Goal: Information Seeking & Learning: Learn about a topic

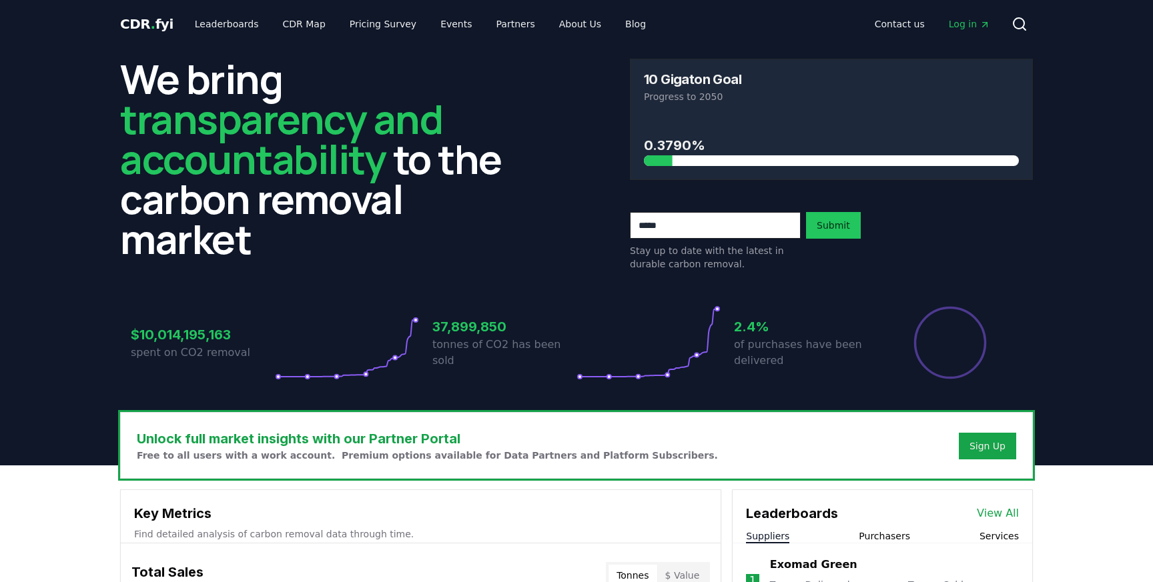
click at [233, 11] on div "CDR . fyi Leaderboards CDR Map Pricing Survey Events Partners About Us Blog Con…" at bounding box center [576, 24] width 913 height 48
click at [230, 19] on link "Leaderboards" at bounding box center [226, 24] width 85 height 24
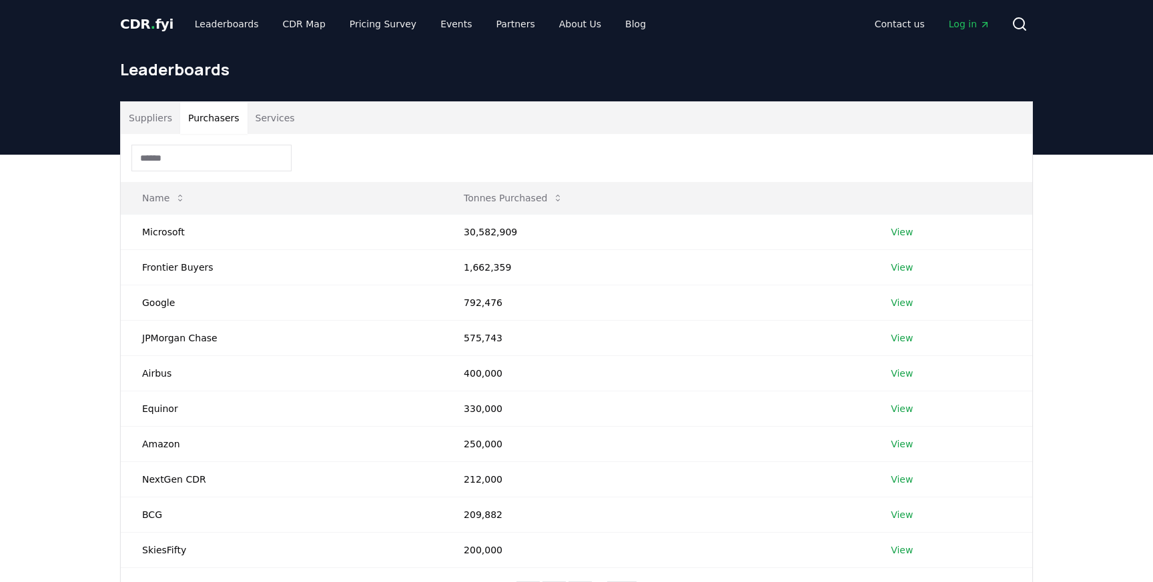
click at [213, 123] on button "Purchasers" at bounding box center [213, 118] width 67 height 32
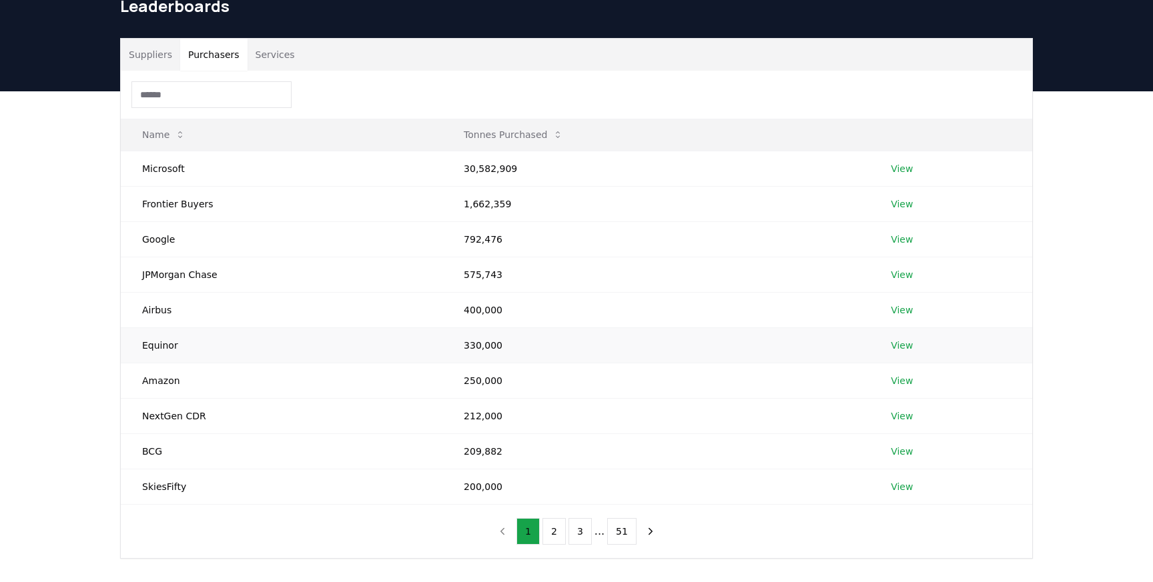
scroll to position [71, 0]
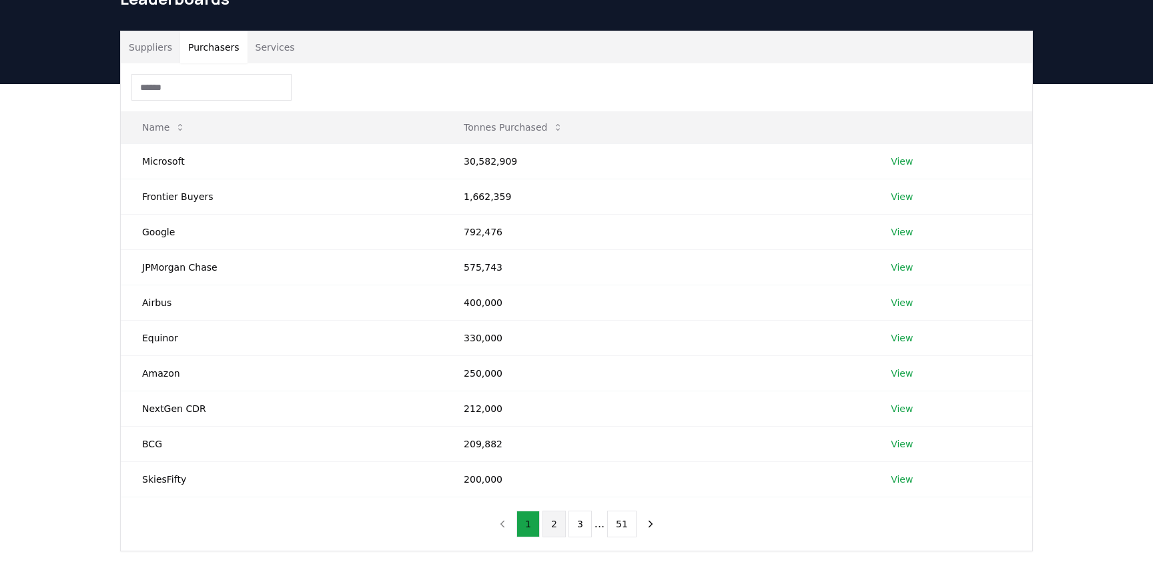
click at [547, 521] on button "2" at bounding box center [553, 524] width 23 height 27
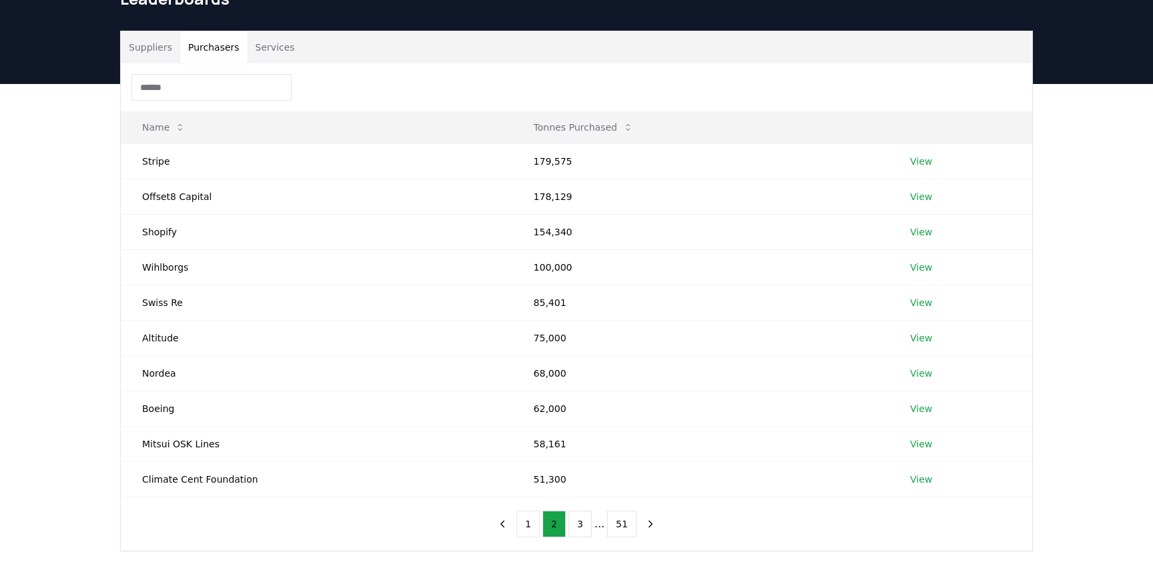
drag, startPoint x: 547, startPoint y: 521, endPoint x: 454, endPoint y: 530, distance: 93.2
click at [454, 530] on div "Name Tonnes Purchased Stripe 179,575 View Offset8 Capital 178,129 View Shopify …" at bounding box center [576, 307] width 911 height 488
click at [584, 526] on button "3" at bounding box center [579, 524] width 23 height 27
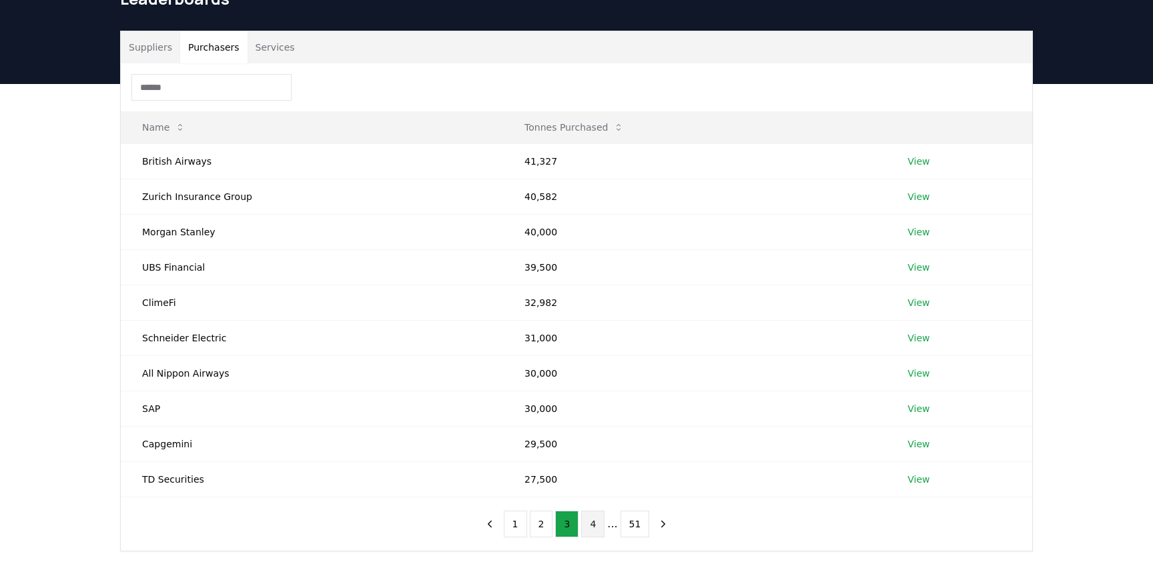
click at [596, 529] on button "4" at bounding box center [592, 524] width 23 height 27
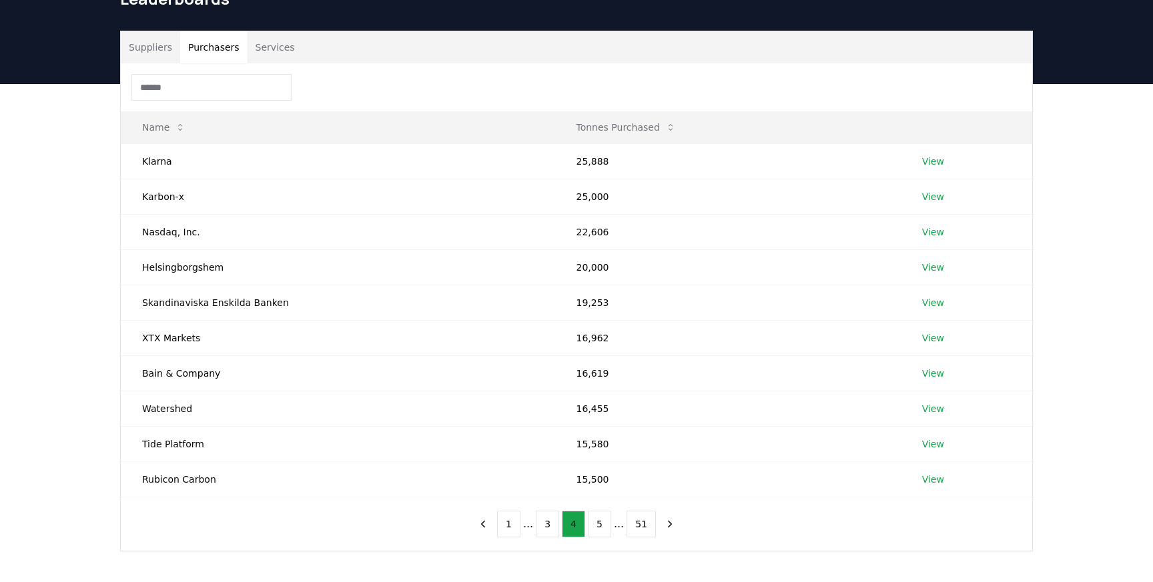
click at [570, 531] on button "4" at bounding box center [573, 524] width 23 height 27
click at [550, 531] on button "3" at bounding box center [547, 524] width 23 height 27
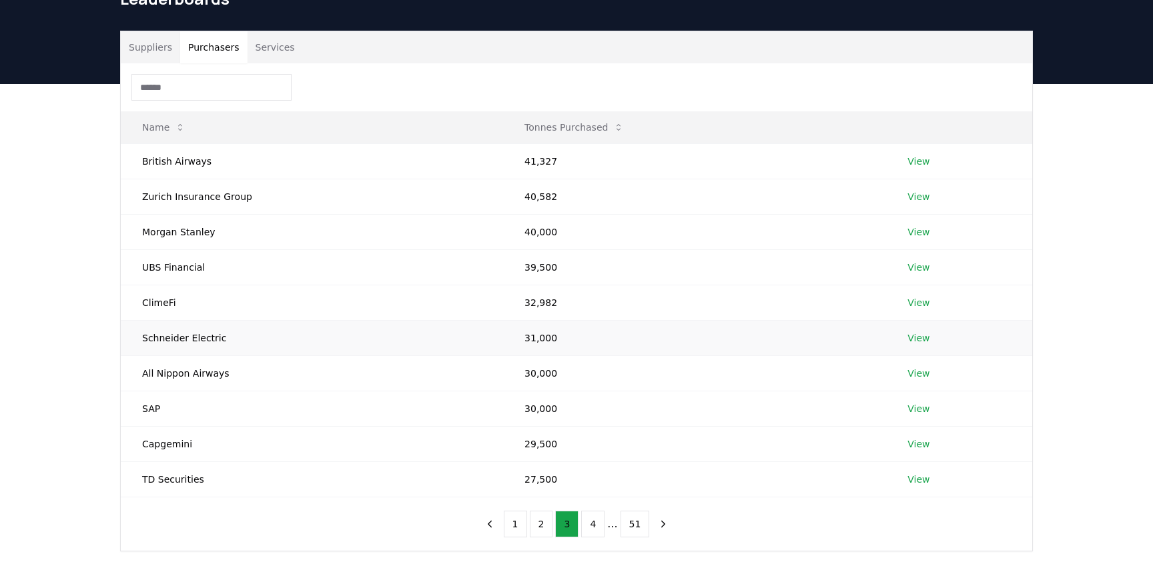
click at [919, 329] on td "View" at bounding box center [959, 337] width 146 height 35
click at [915, 334] on link "View" at bounding box center [918, 338] width 22 height 13
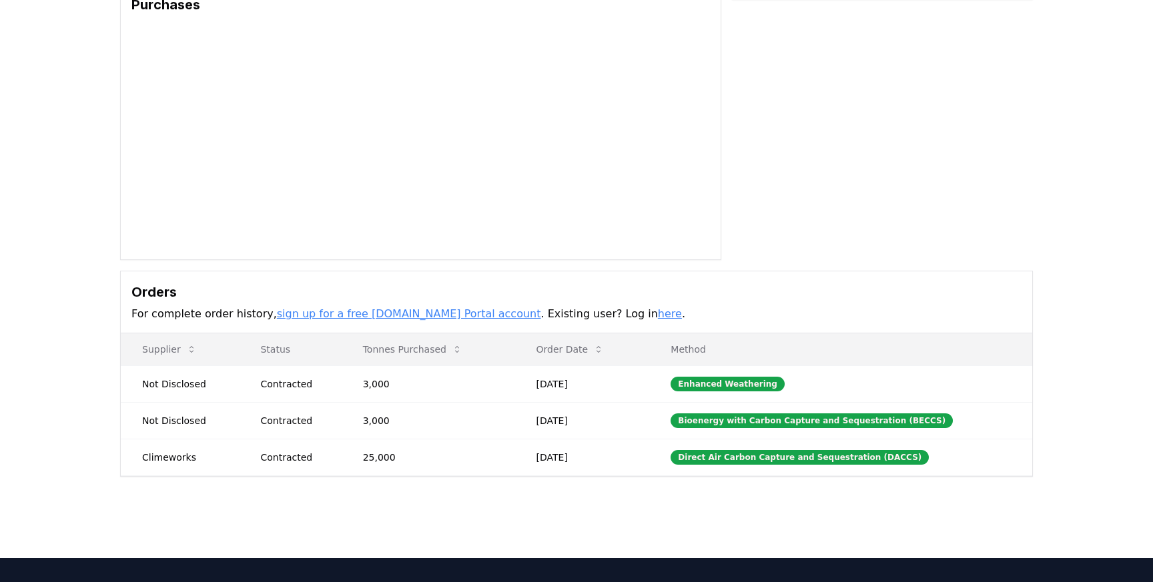
scroll to position [113, 0]
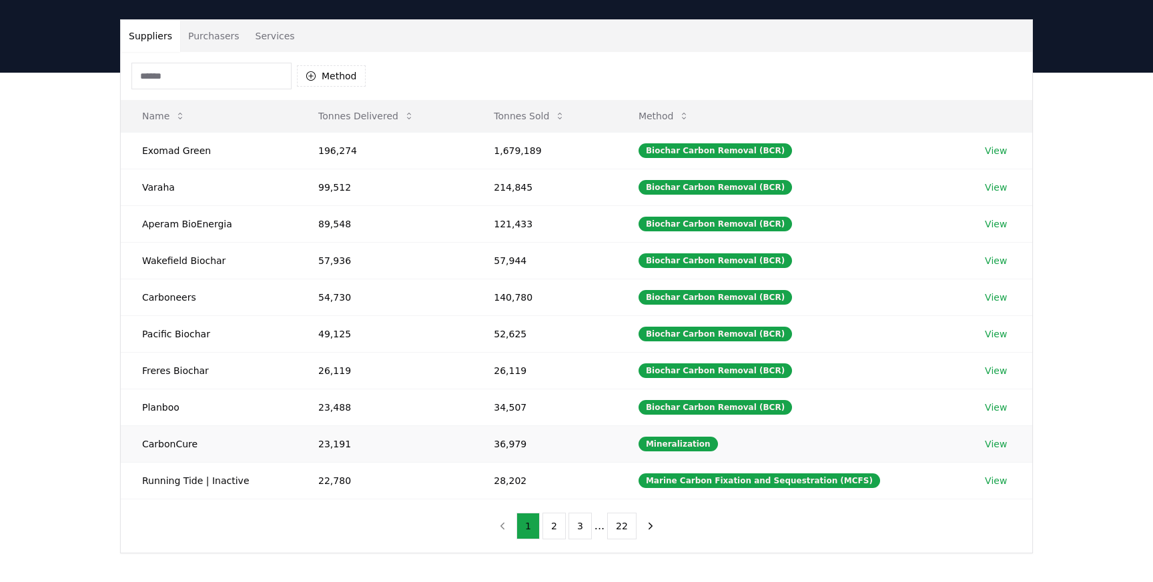
scroll to position [92, 0]
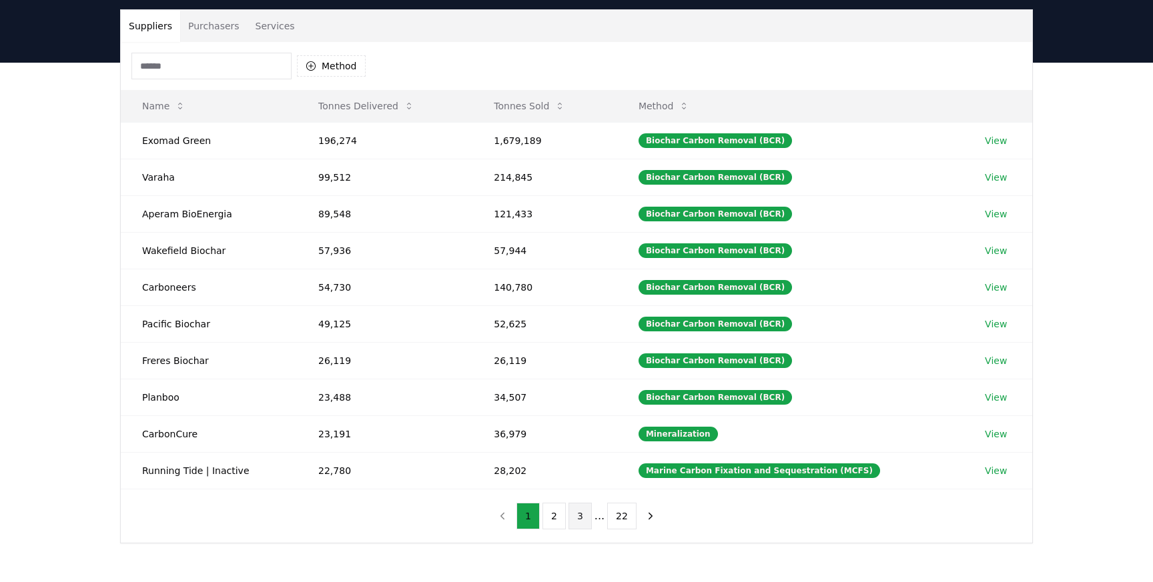
click at [574, 520] on button "3" at bounding box center [579, 516] width 23 height 27
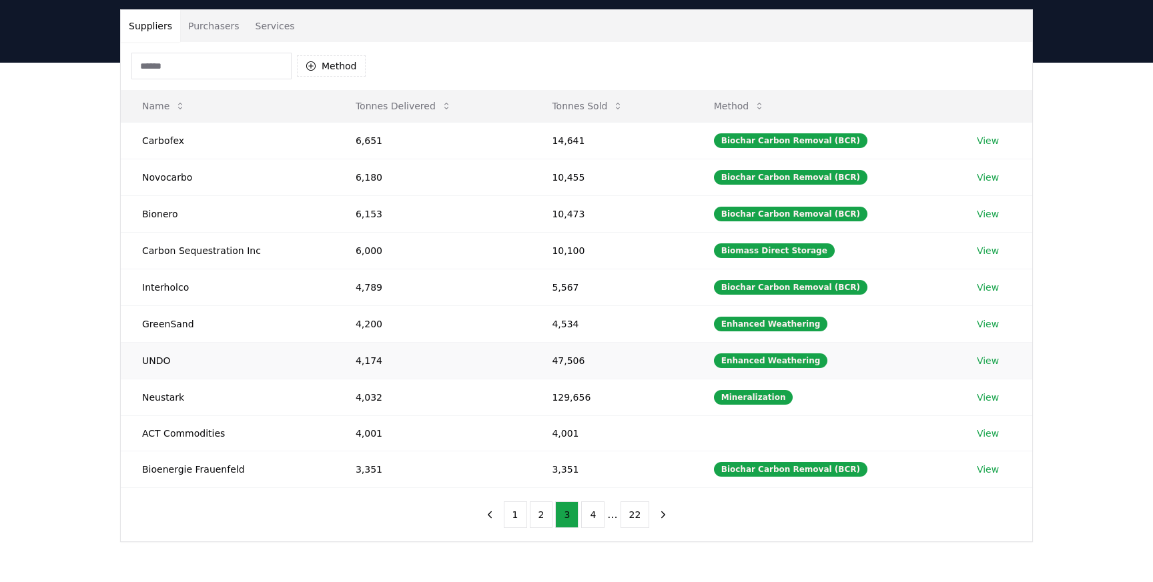
scroll to position [63, 0]
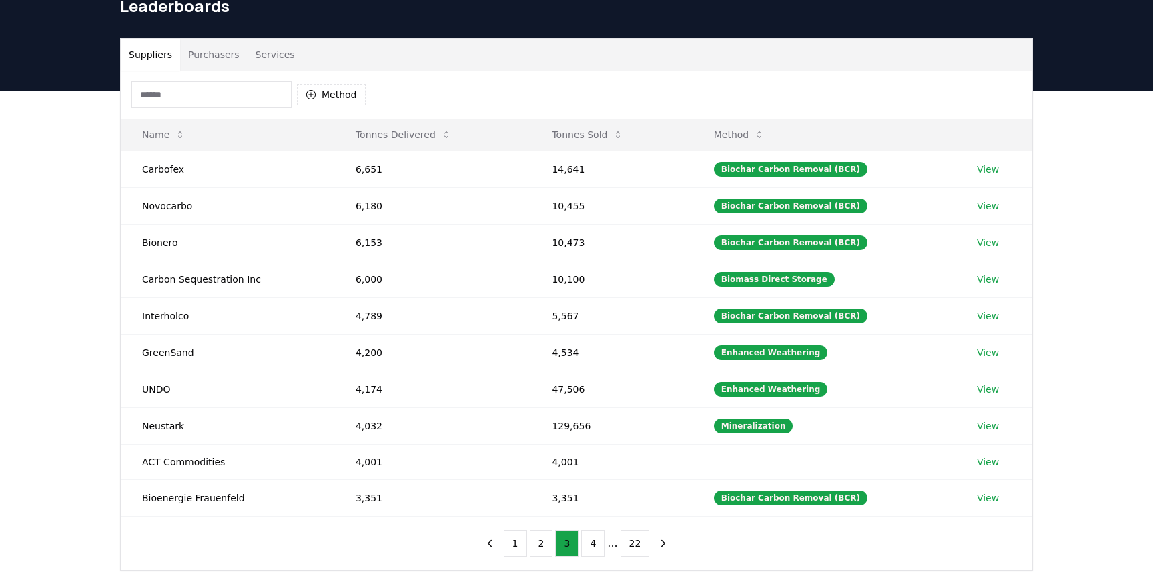
click at [224, 61] on button "Purchasers" at bounding box center [213, 55] width 67 height 32
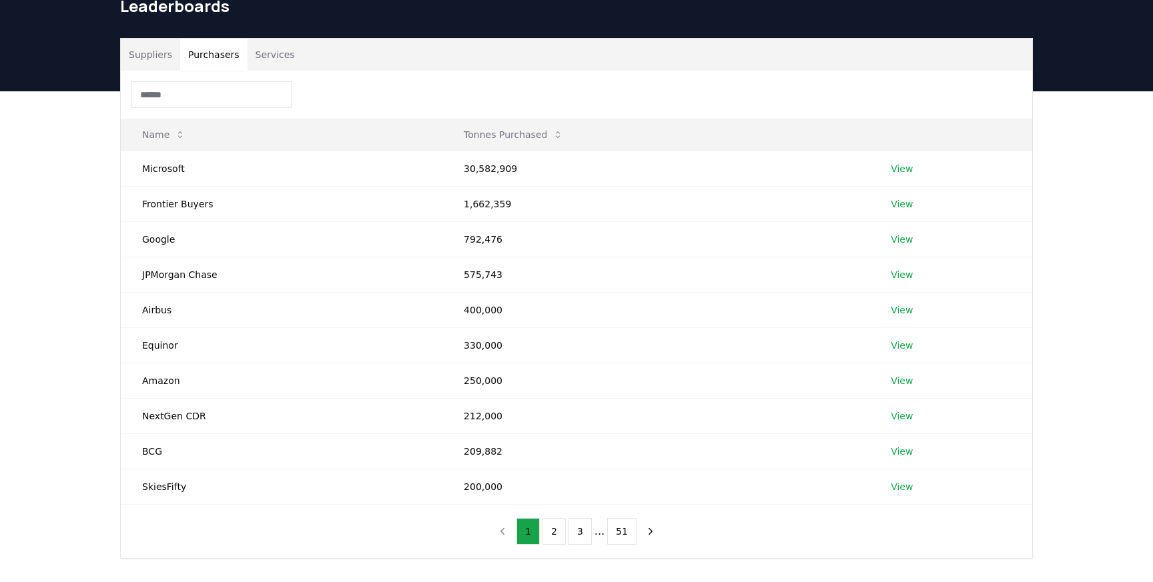
click at [221, 55] on button "Purchasers" at bounding box center [213, 55] width 67 height 32
